Goal: Task Accomplishment & Management: Manage account settings

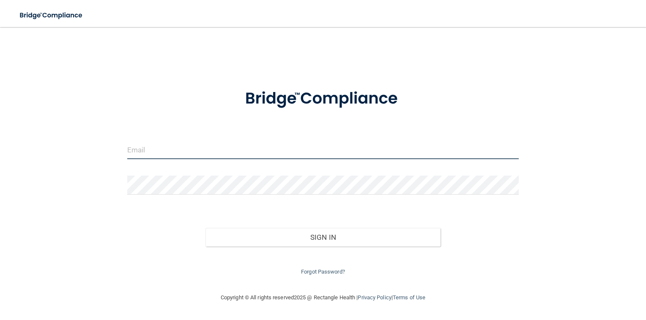
click at [181, 147] on input "email" at bounding box center [323, 149] width 392 height 19
type input "tlonabarger@imagendentalpartners.com"
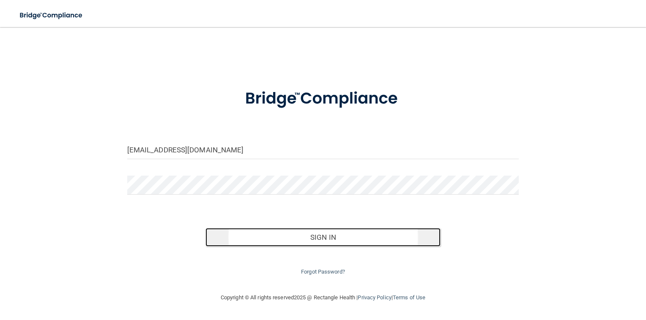
click at [336, 240] on button "Sign In" at bounding box center [322, 237] width 235 height 19
click at [257, 239] on button "Sign In" at bounding box center [322, 237] width 235 height 19
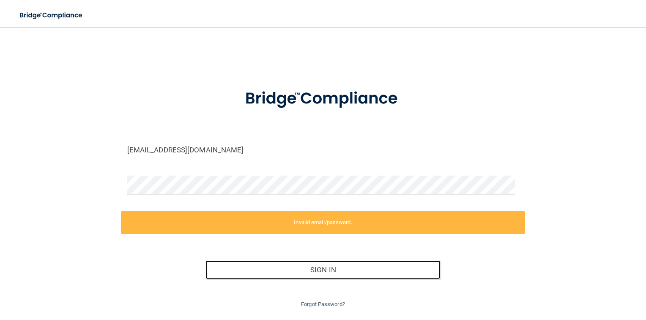
scroll to position [22, 0]
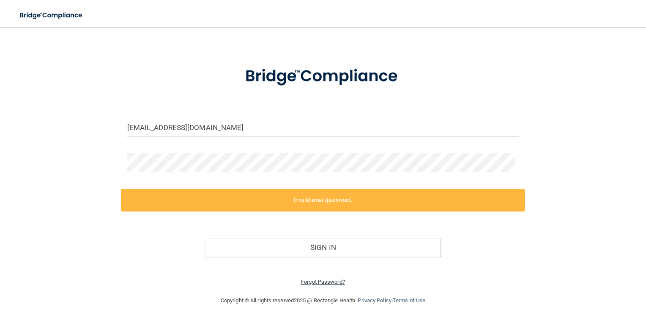
click at [316, 279] on link "Forgot Password?" at bounding box center [323, 282] width 44 height 6
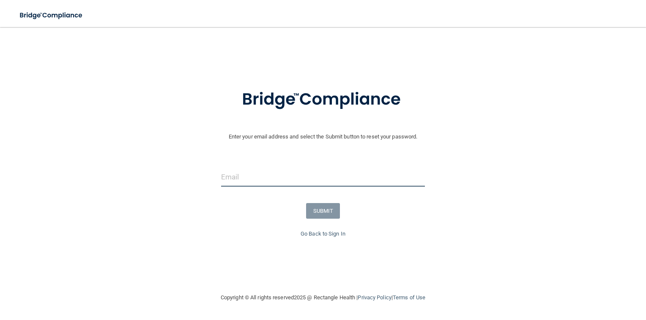
click at [288, 180] on input "email" at bounding box center [323, 177] width 204 height 19
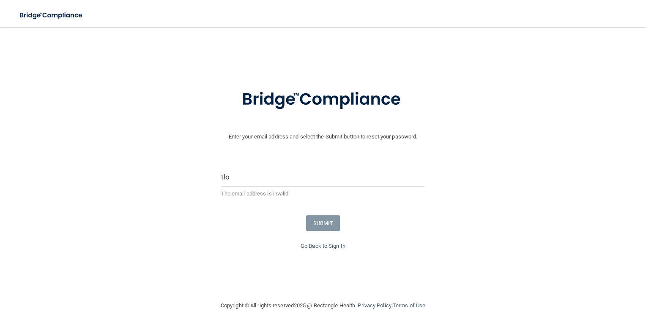
click at [218, 162] on form "Enter your email address and select the Submit button to reset your password. t…" at bounding box center [322, 160] width 637 height 164
click at [236, 180] on input "tlo" at bounding box center [323, 177] width 204 height 19
type input "tlonabarger@imagendentalpartners.com"
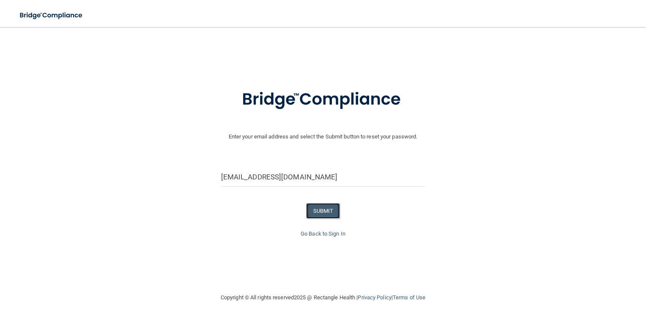
click at [329, 209] on button "SUBMIT" at bounding box center [323, 211] width 34 height 16
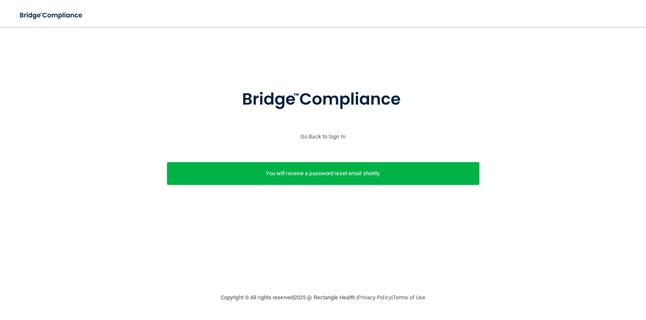
click at [290, 171] on p "You will receive a password reset email shortly." at bounding box center [323, 174] width 300 height 10
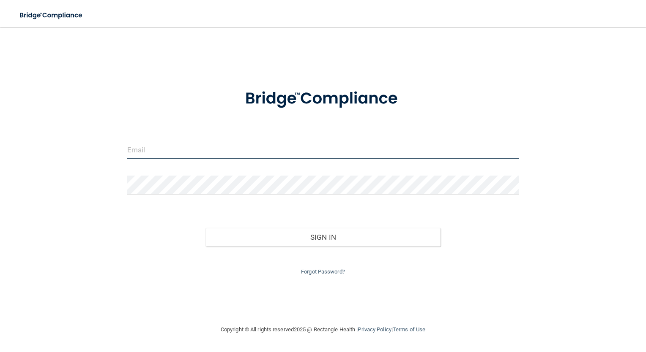
click at [183, 149] on input "email" at bounding box center [323, 149] width 392 height 19
click at [210, 151] on input "[EMAIL_ADDRESS][DOMAIN_NAME]" at bounding box center [323, 149] width 392 height 19
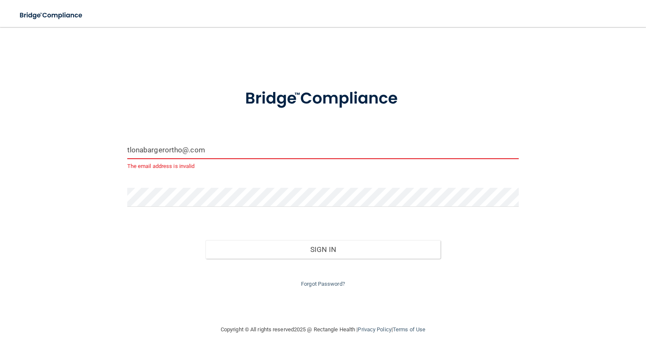
click at [210, 151] on input "tlonabargerortho@.com" at bounding box center [323, 149] width 392 height 19
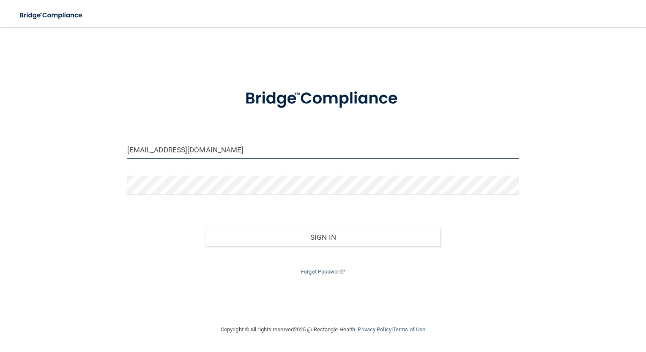
type input "[EMAIL_ADDRESS][DOMAIN_NAME]"
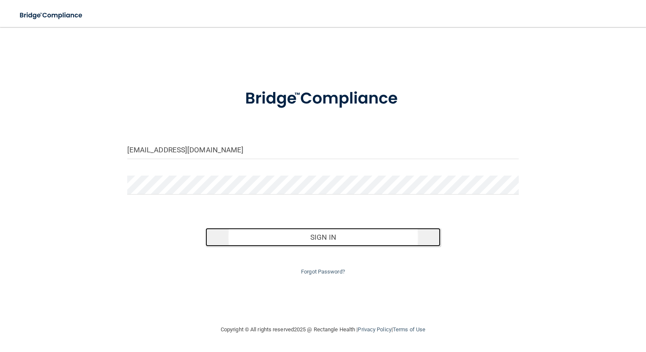
click at [303, 238] on button "Sign In" at bounding box center [322, 237] width 235 height 19
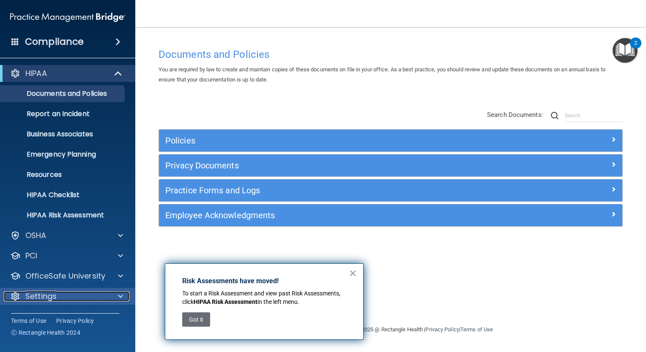
click at [65, 298] on div "Settings" at bounding box center [56, 297] width 105 height 10
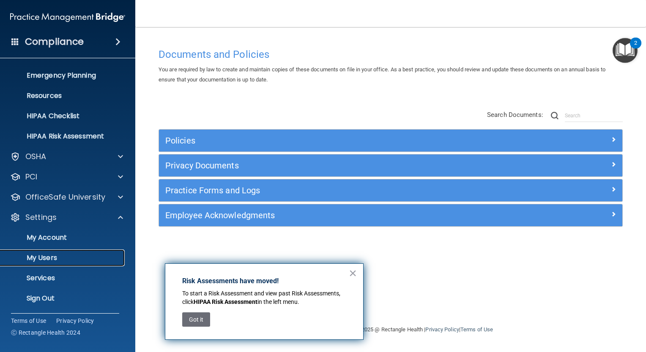
click at [60, 259] on p "My Users" at bounding box center [62, 258] width 115 height 8
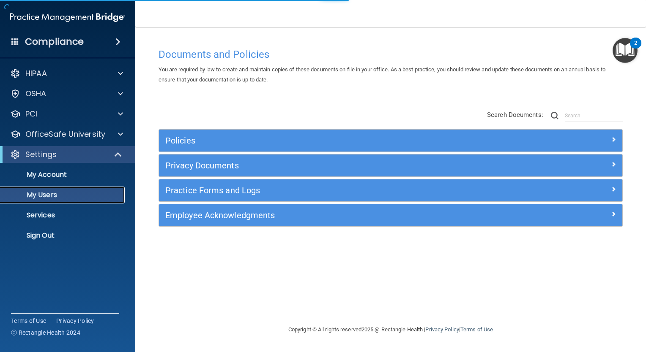
select select "20"
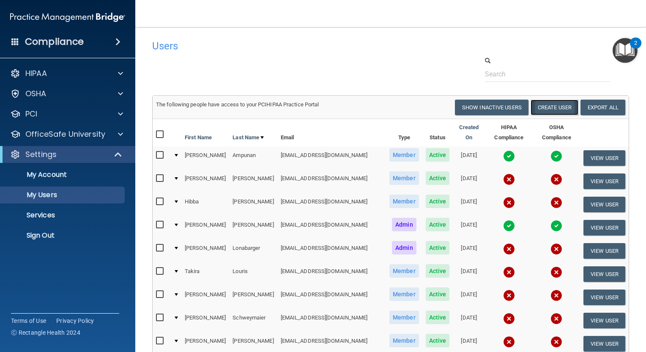
click at [549, 109] on button "Create User" at bounding box center [554, 108] width 48 height 16
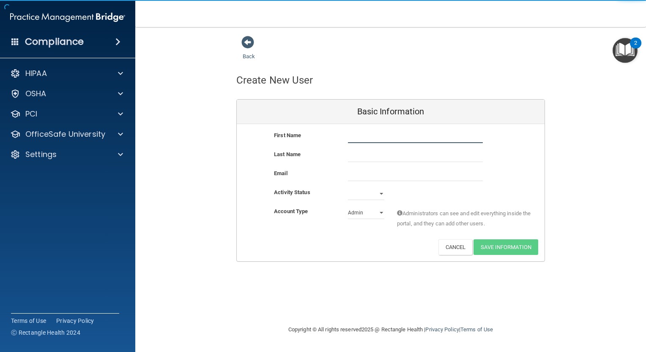
click at [360, 139] on input "text" at bounding box center [415, 137] width 135 height 13
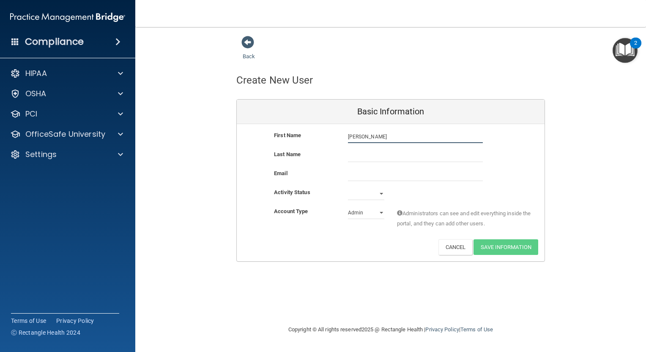
type input "[PERSON_NAME]"
click at [379, 214] on select "Admin Member" at bounding box center [366, 213] width 36 height 13
select select "practice_member"
click at [348, 207] on select "Admin Member" at bounding box center [366, 213] width 36 height 13
click at [382, 196] on select "Active Inactive" at bounding box center [366, 194] width 36 height 13
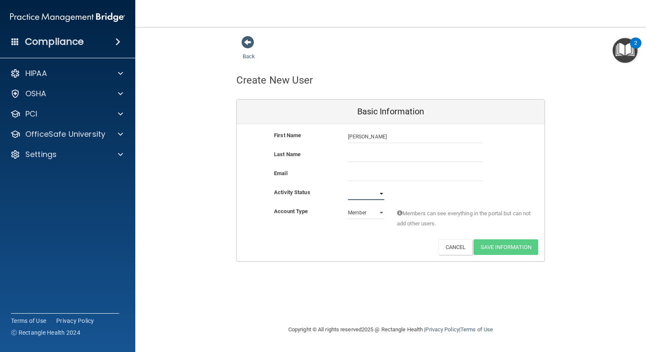
select select "active"
click at [348, 188] on select "Active Inactive" at bounding box center [366, 194] width 36 height 13
click at [250, 40] on span at bounding box center [247, 42] width 13 height 13
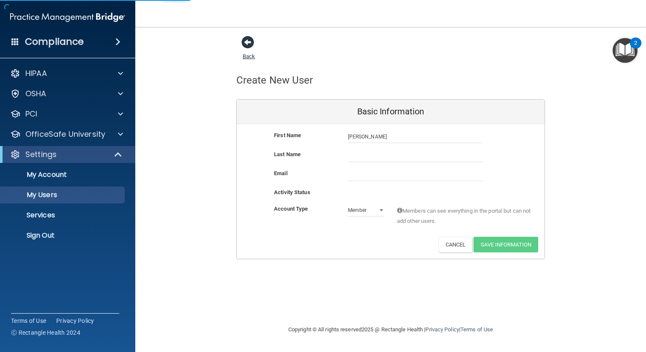
select select "20"
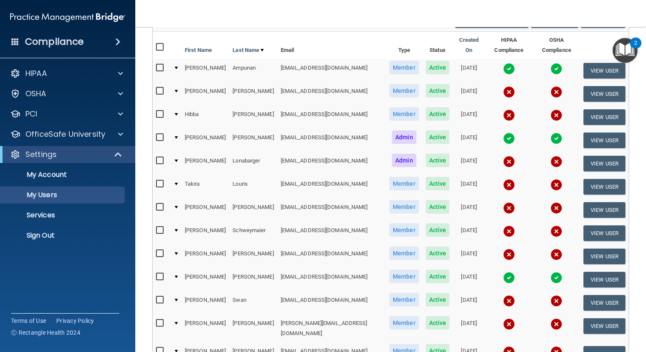
scroll to position [104, 0]
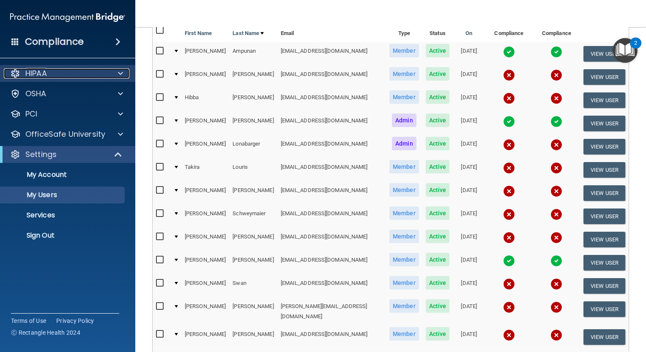
click at [52, 75] on div "HIPAA" at bounding box center [56, 73] width 105 height 10
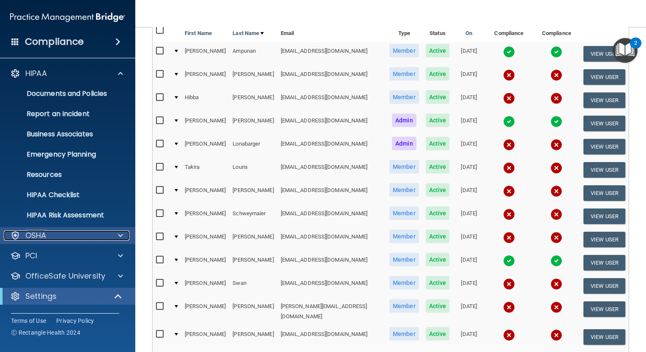
click at [76, 239] on div "OSHA" at bounding box center [56, 236] width 105 height 10
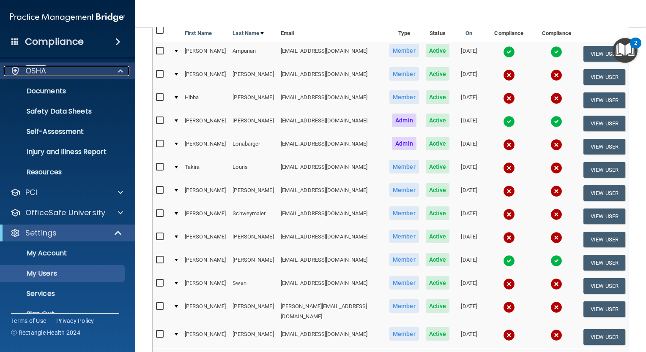
scroll to position [166, 0]
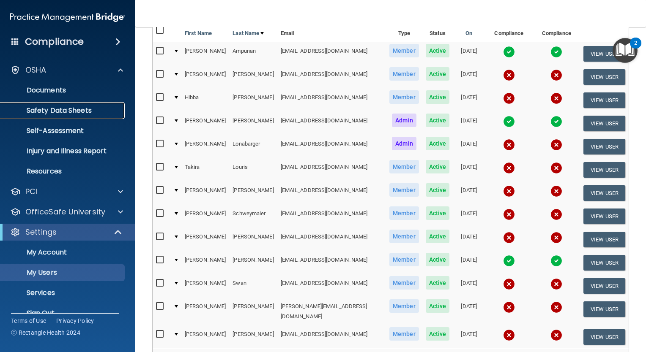
drag, startPoint x: 52, startPoint y: 92, endPoint x: 17, endPoint y: 107, distance: 38.1
click at [17, 107] on p "Safety Data Sheets" at bounding box center [62, 110] width 115 height 8
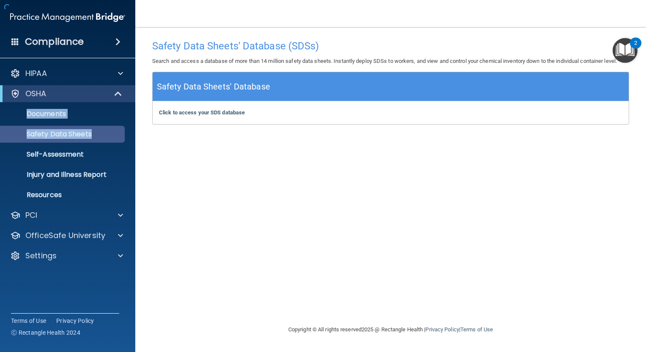
drag, startPoint x: 17, startPoint y: 107, endPoint x: 70, endPoint y: 137, distance: 60.8
click at [70, 137] on ul "Documents Safety Data Sheets Self-Assessment Injury and Illness Report Resources" at bounding box center [68, 152] width 153 height 101
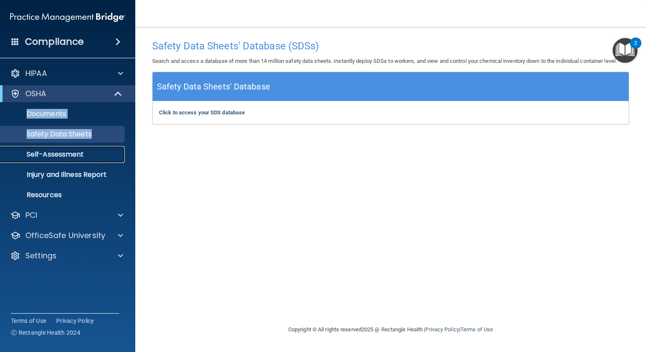
click at [54, 157] on p "Self-Assessment" at bounding box center [62, 154] width 115 height 8
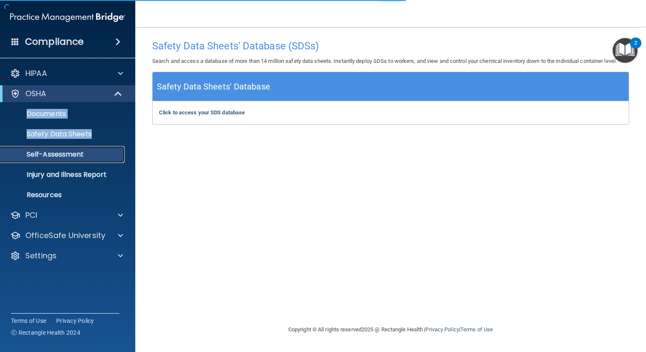
click at [54, 157] on p "Self-Assessment" at bounding box center [62, 154] width 115 height 8
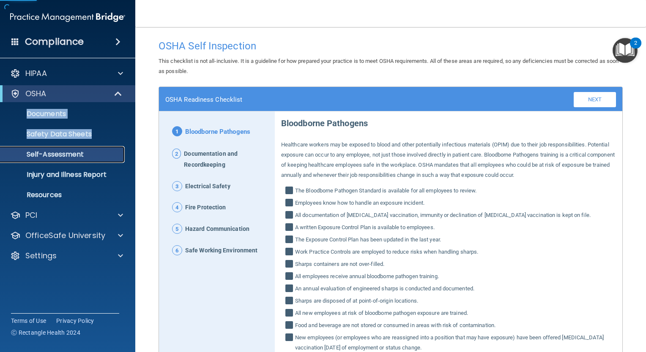
click at [54, 157] on p "Self-Assessment" at bounding box center [62, 154] width 115 height 8
